Goal: Transaction & Acquisition: Purchase product/service

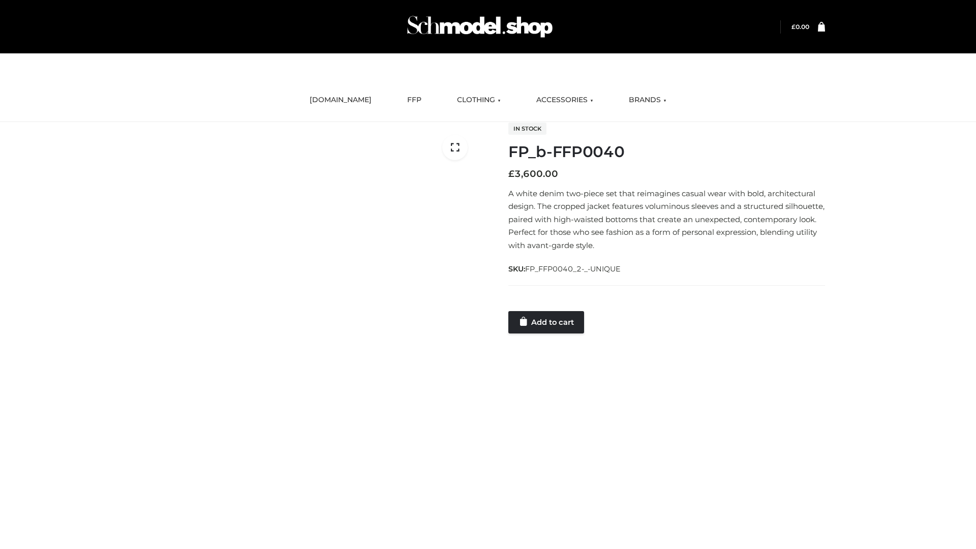
click at [547, 322] on link "Add to cart" at bounding box center [546, 322] width 76 height 22
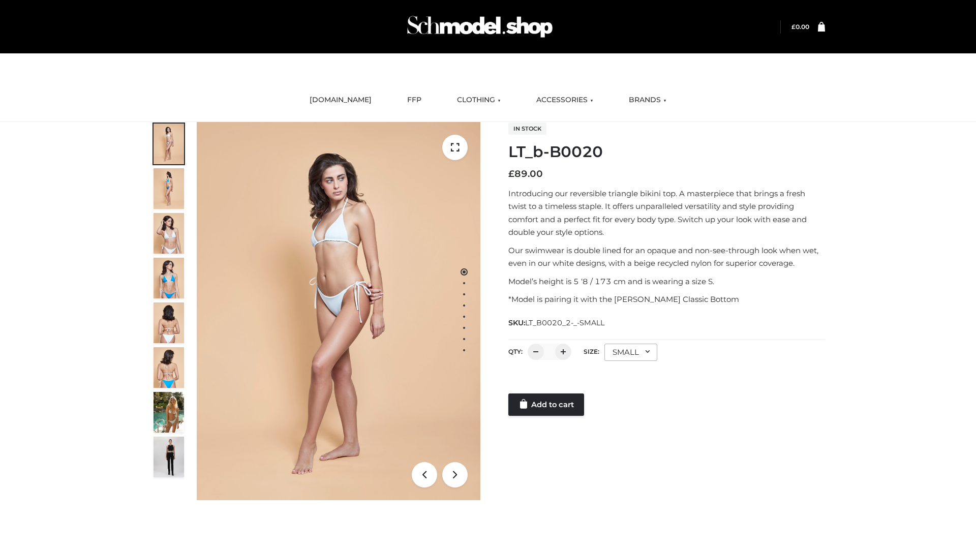
click at [547, 405] on link "Add to cart" at bounding box center [546, 404] width 76 height 22
